Goal: Transaction & Acquisition: Purchase product/service

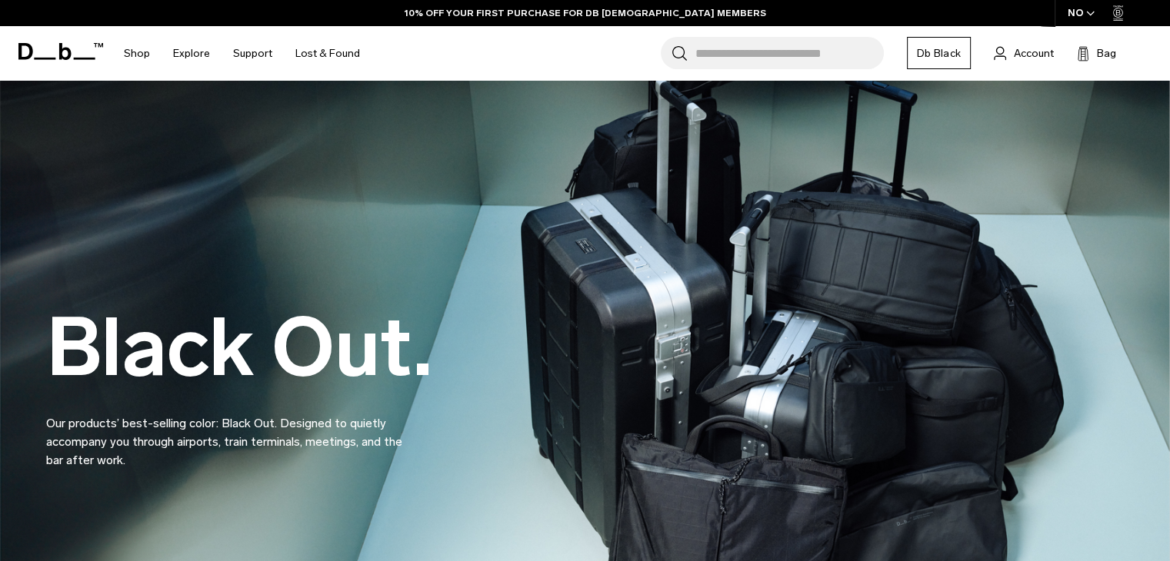
click at [812, 61] on input "Search for Bags, Luggage..." at bounding box center [789, 53] width 188 height 32
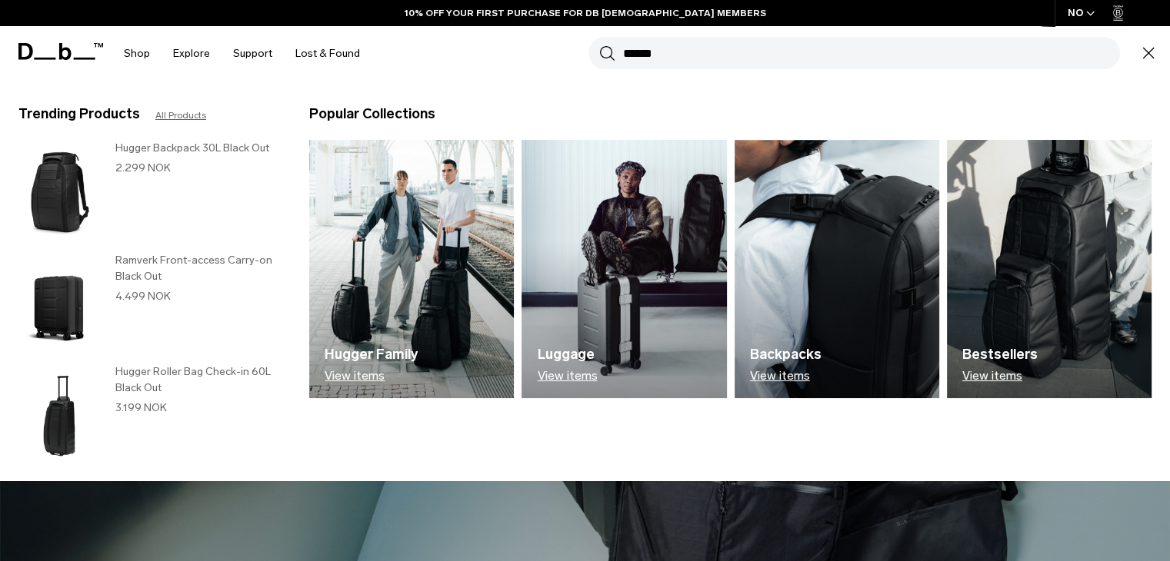
type input "******"
click at [599, 45] on button "Search" at bounding box center [607, 53] width 16 height 17
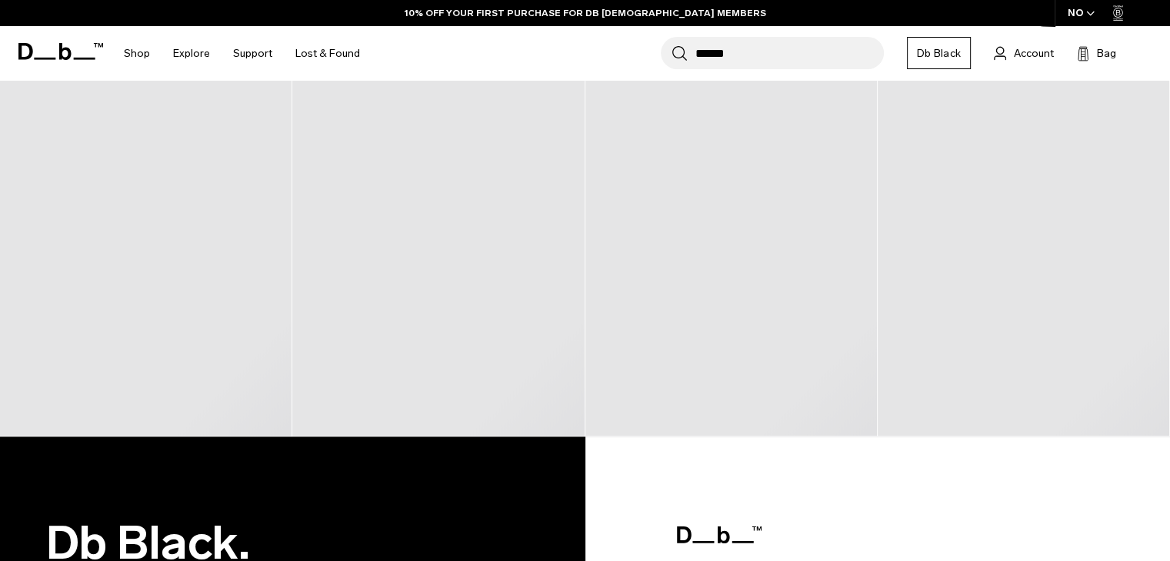
scroll to position [271, 0]
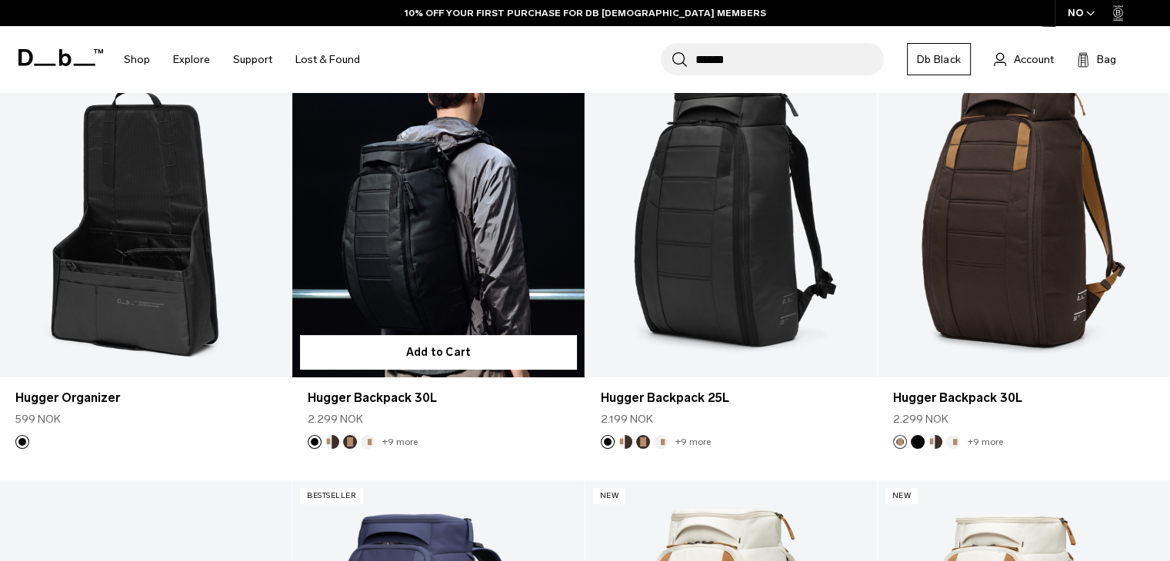
click at [514, 266] on link "Hugger Backpack 30L" at bounding box center [438, 215] width 292 height 324
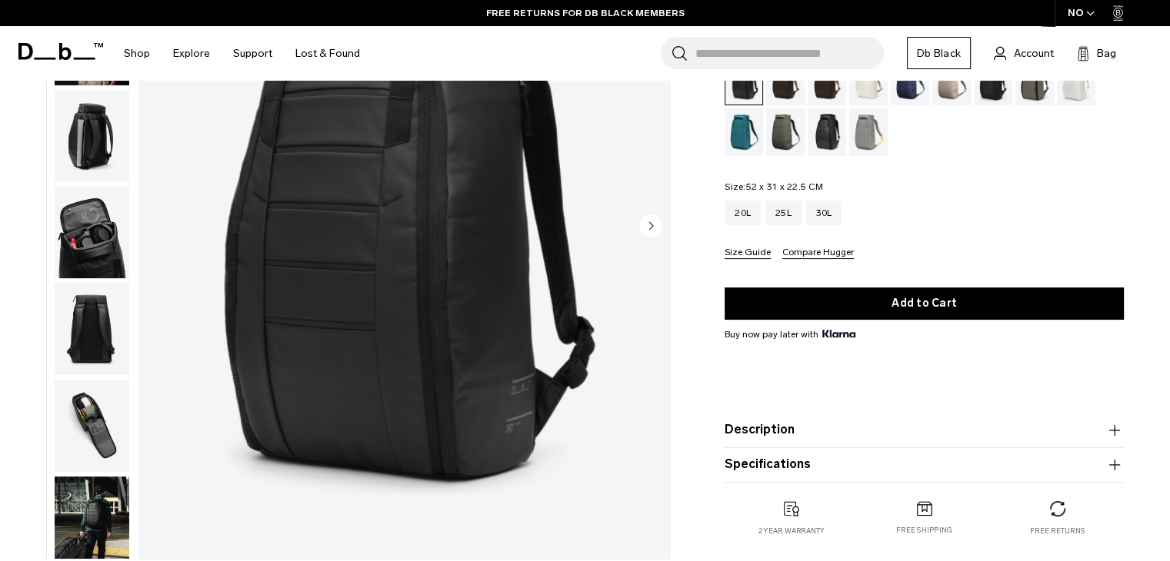
scroll to position [208, 0]
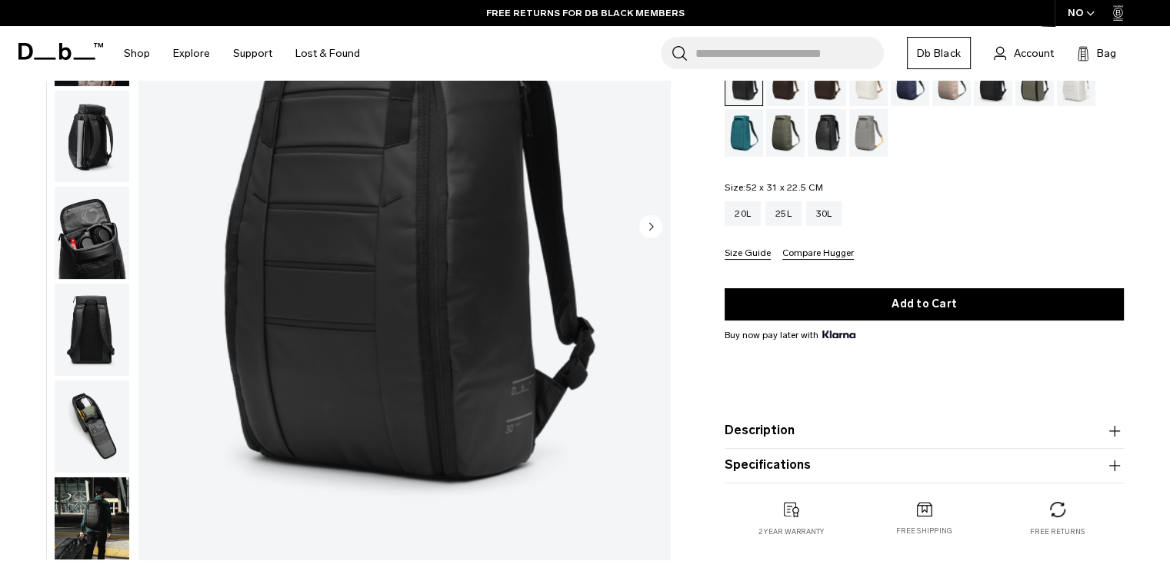
click at [770, 425] on button "Description" at bounding box center [924, 430] width 399 height 18
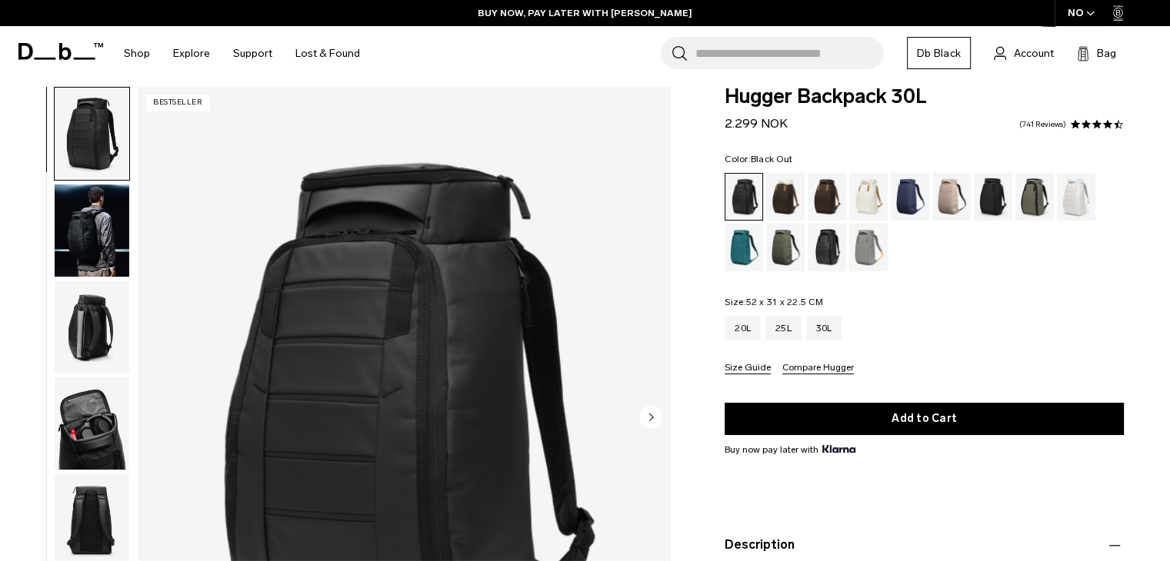
scroll to position [9, 0]
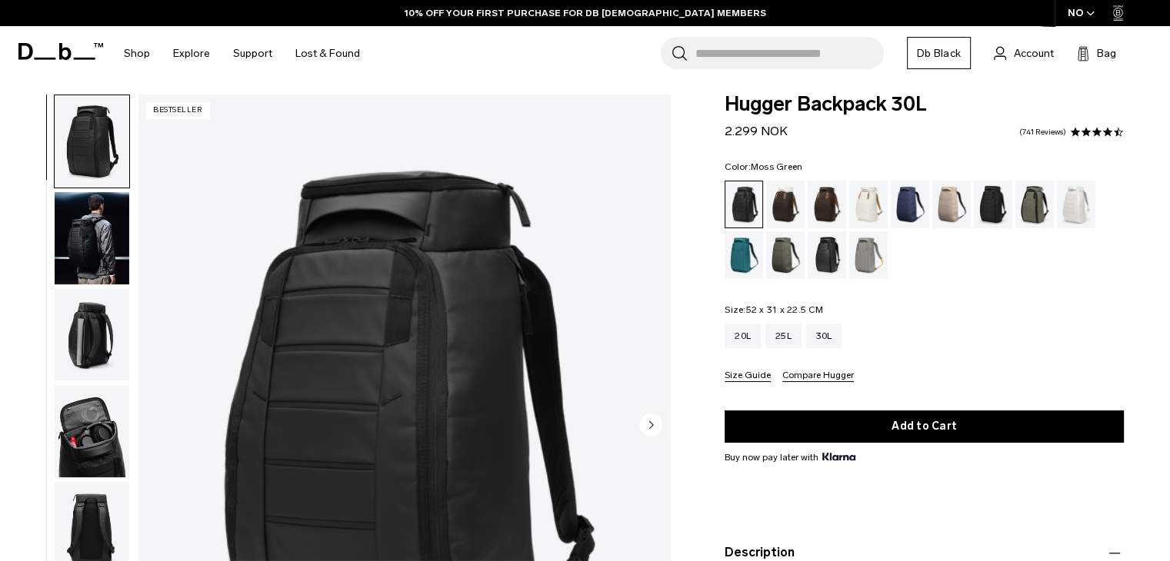
click at [778, 248] on div "Moss Green" at bounding box center [785, 256] width 39 height 48
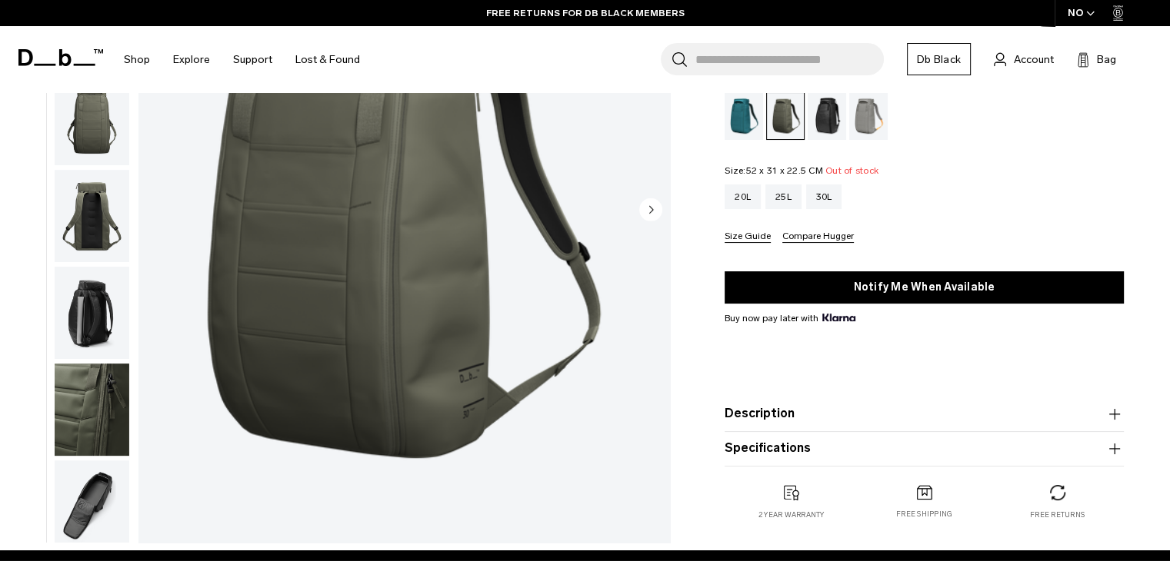
scroll to position [231, 0]
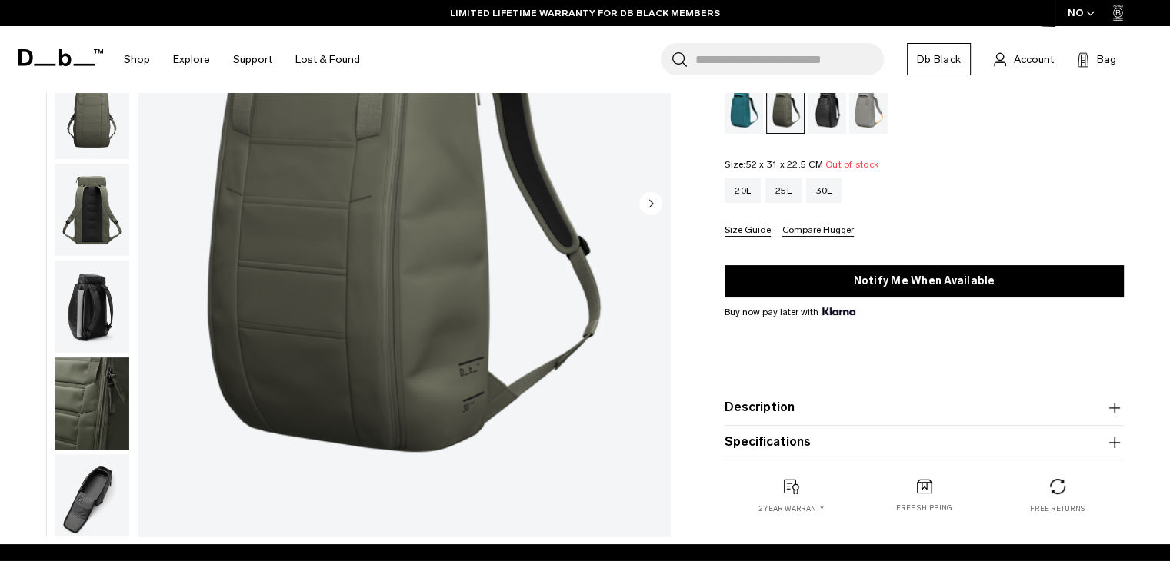
click at [788, 454] on product-accordion "Specifications Volume 30 Litres Dimensions 52 x 31 x 22.5 CM (H x W x D) Weight…" at bounding box center [924, 442] width 399 height 35
click at [778, 438] on button "Specifications" at bounding box center [924, 442] width 399 height 18
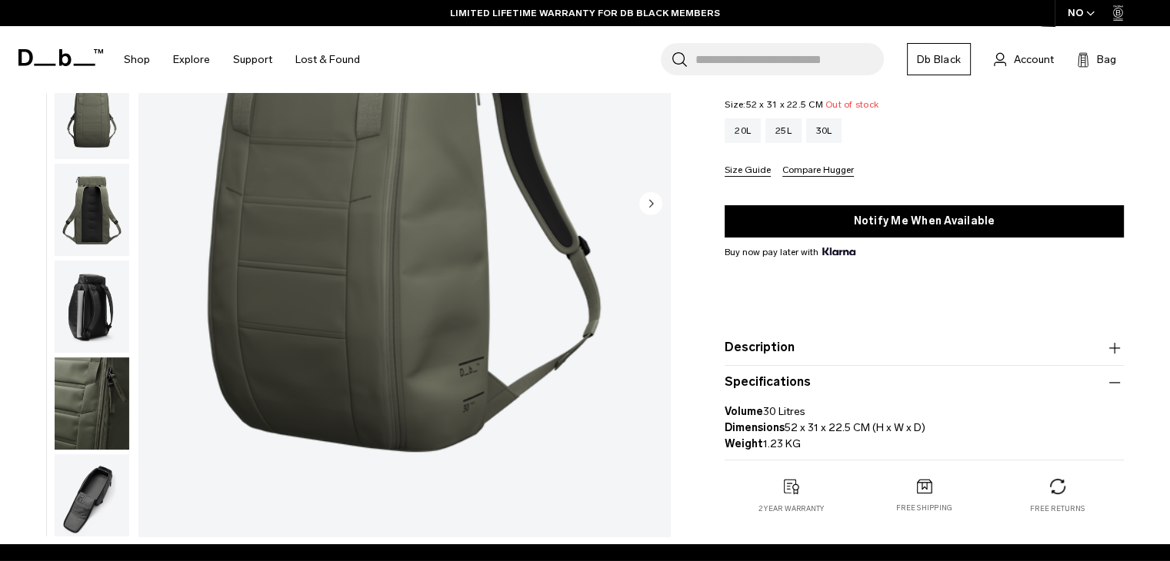
click at [760, 349] on button "Description" at bounding box center [924, 347] width 399 height 18
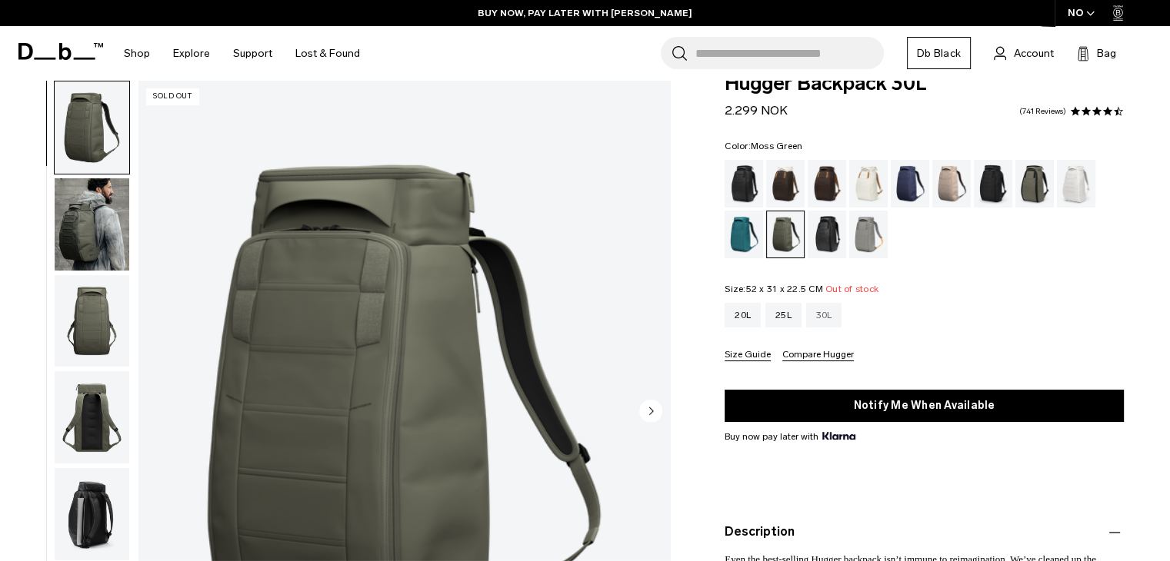
scroll to position [29, 0]
